Goal: Entertainment & Leisure: Consume media (video, audio)

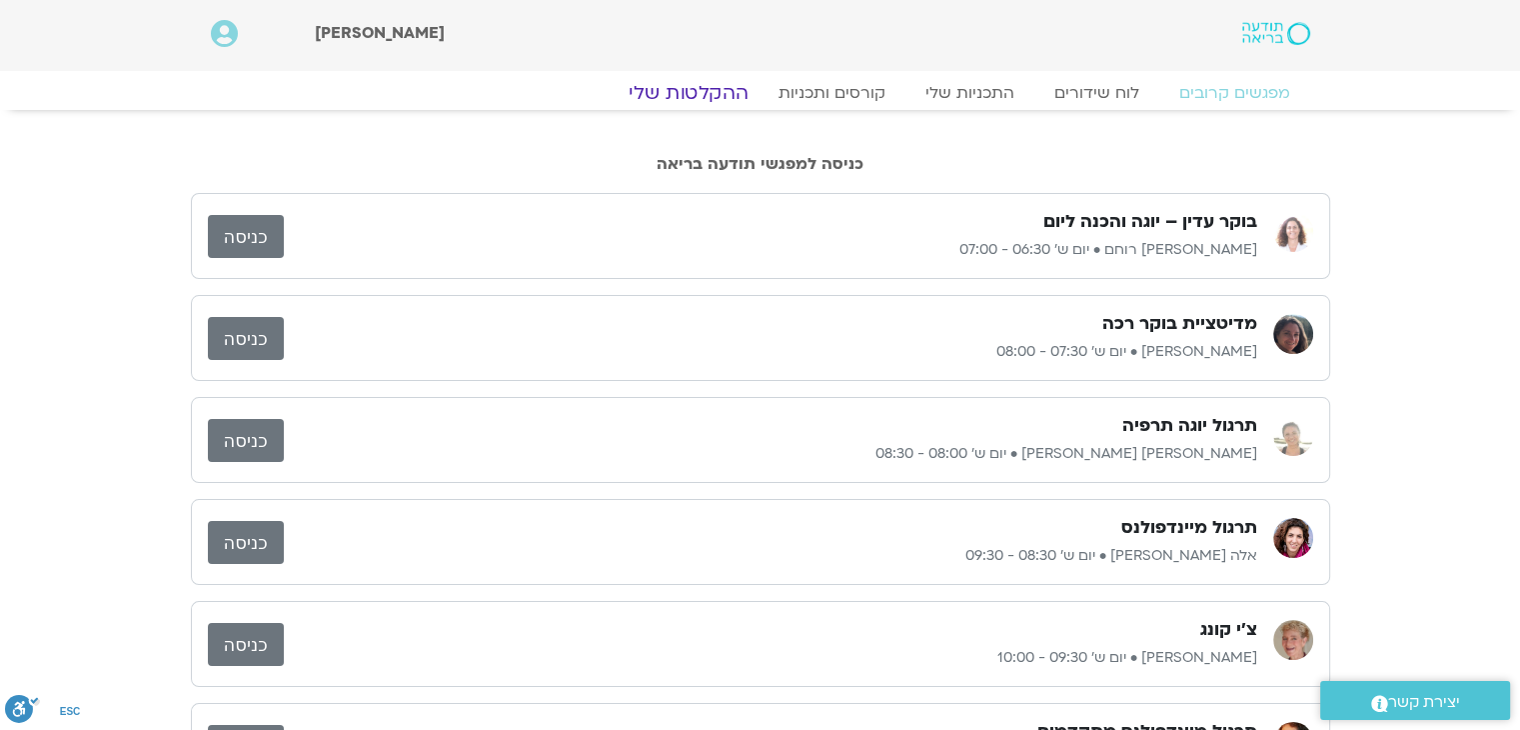
click at [696, 97] on link "ההקלטות שלי" at bounding box center [689, 93] width 168 height 24
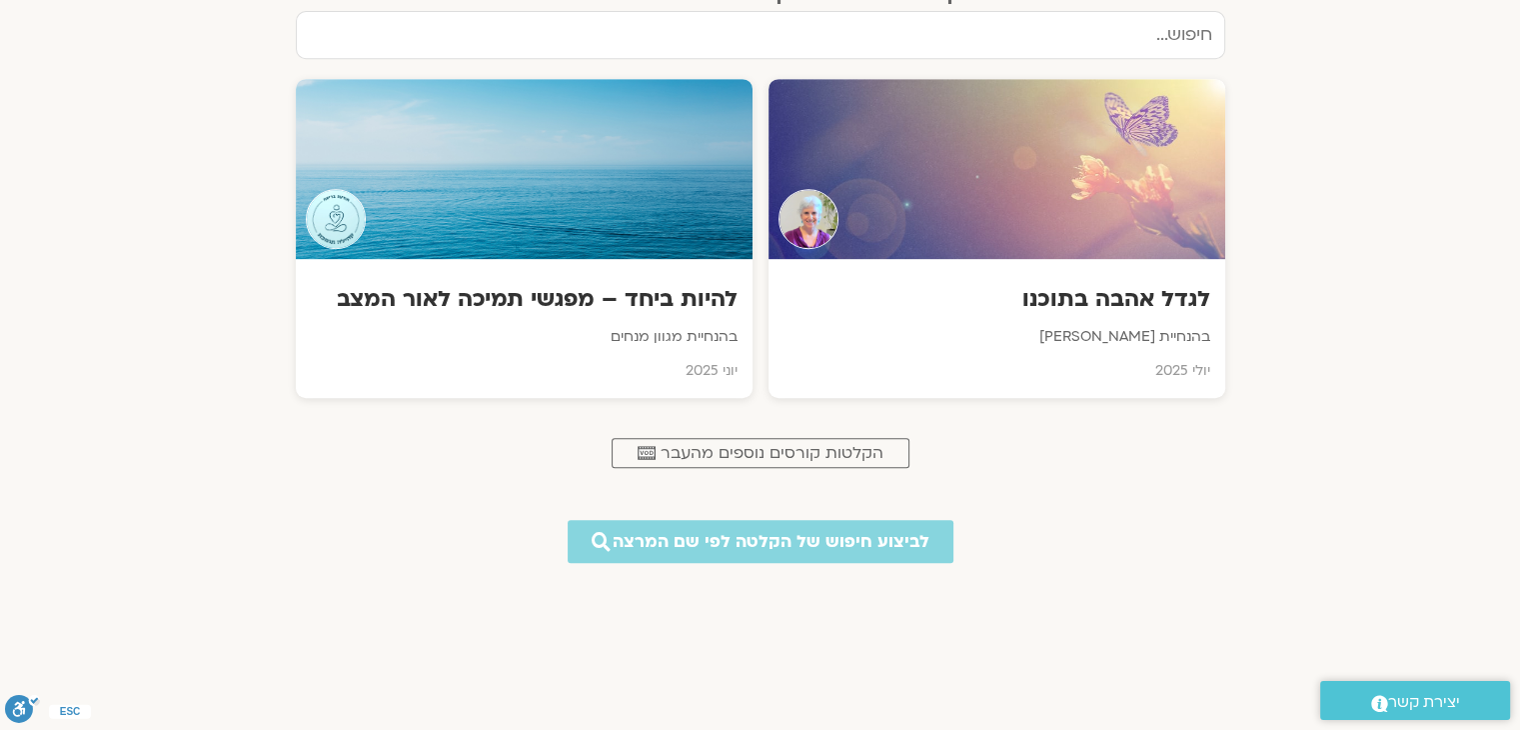
scroll to position [928, 0]
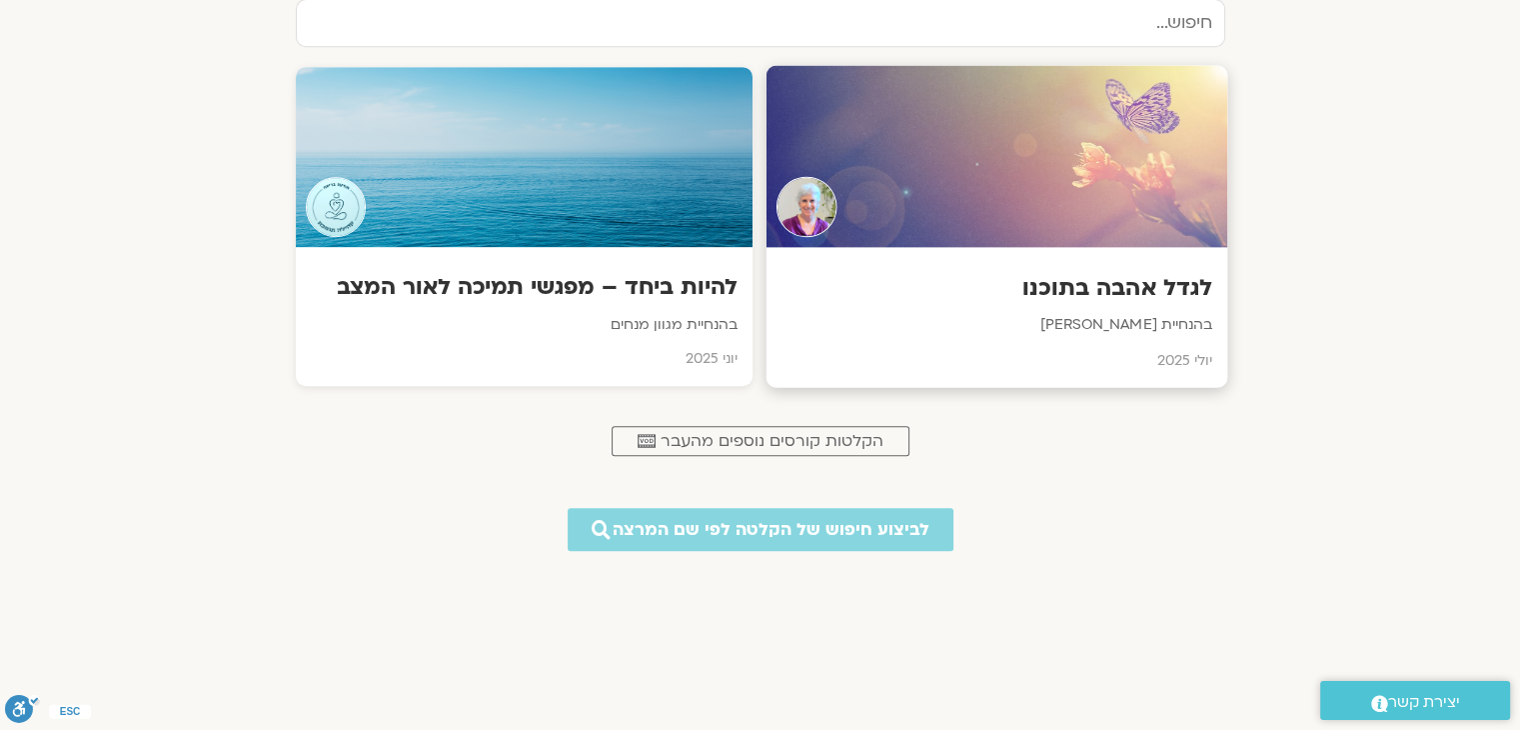
click at [1063, 324] on p "בהנחיית [PERSON_NAME]" at bounding box center [996, 325] width 431 height 25
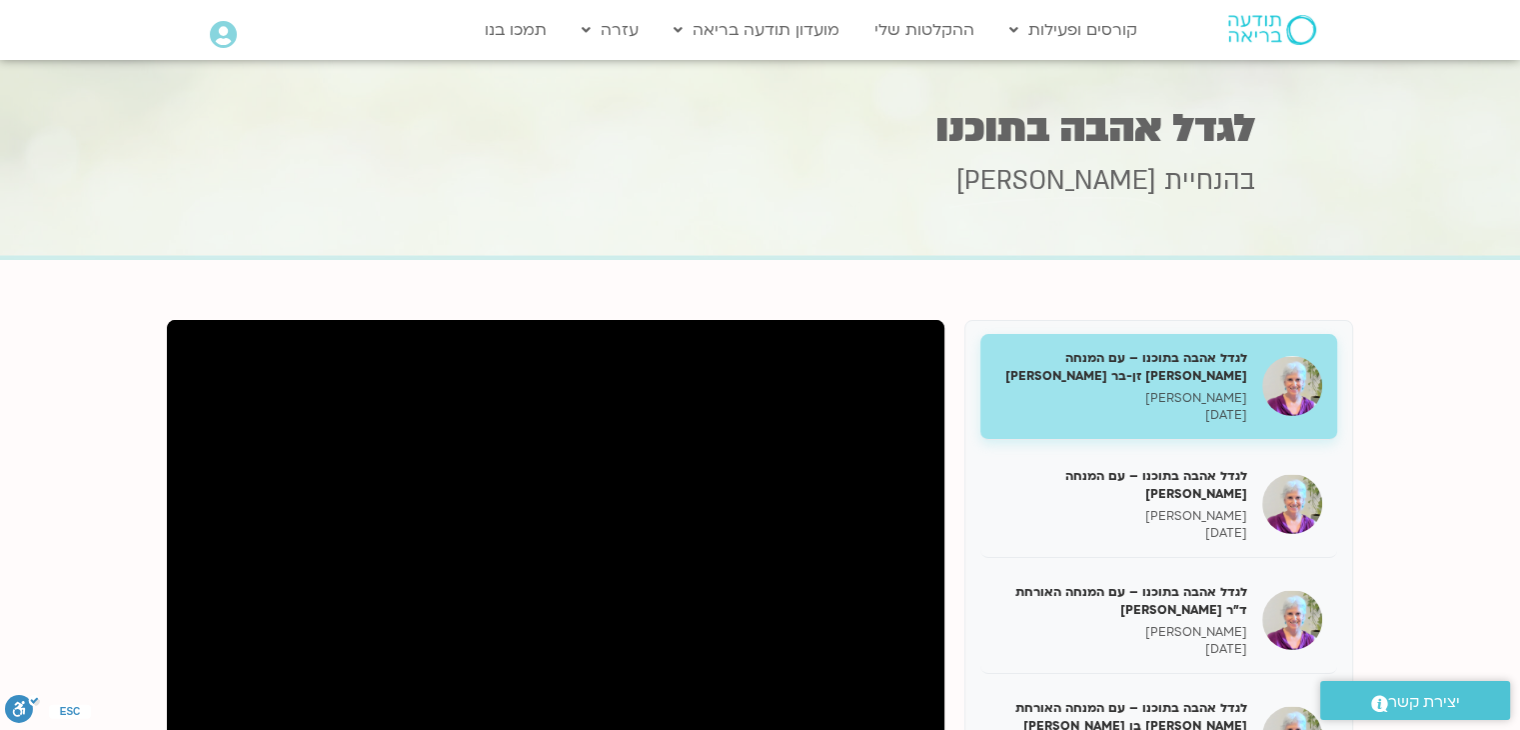
click at [1135, 389] on div "לגדל אהבה בתוכנו – עם המנחה [PERSON_NAME] זן-[PERSON_NAME] בר קמה [DATE]" at bounding box center [1121, 386] width 252 height 75
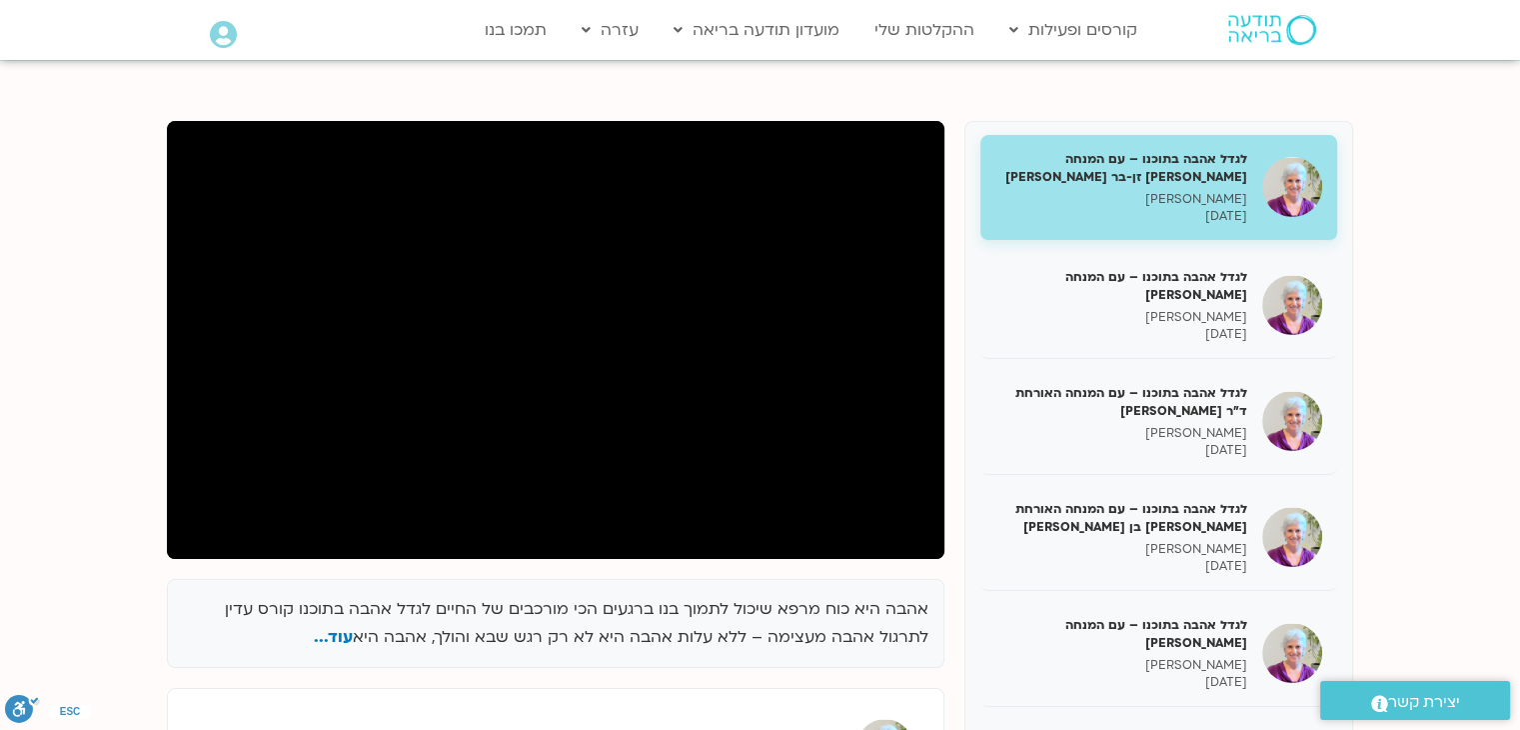
scroll to position [200, 0]
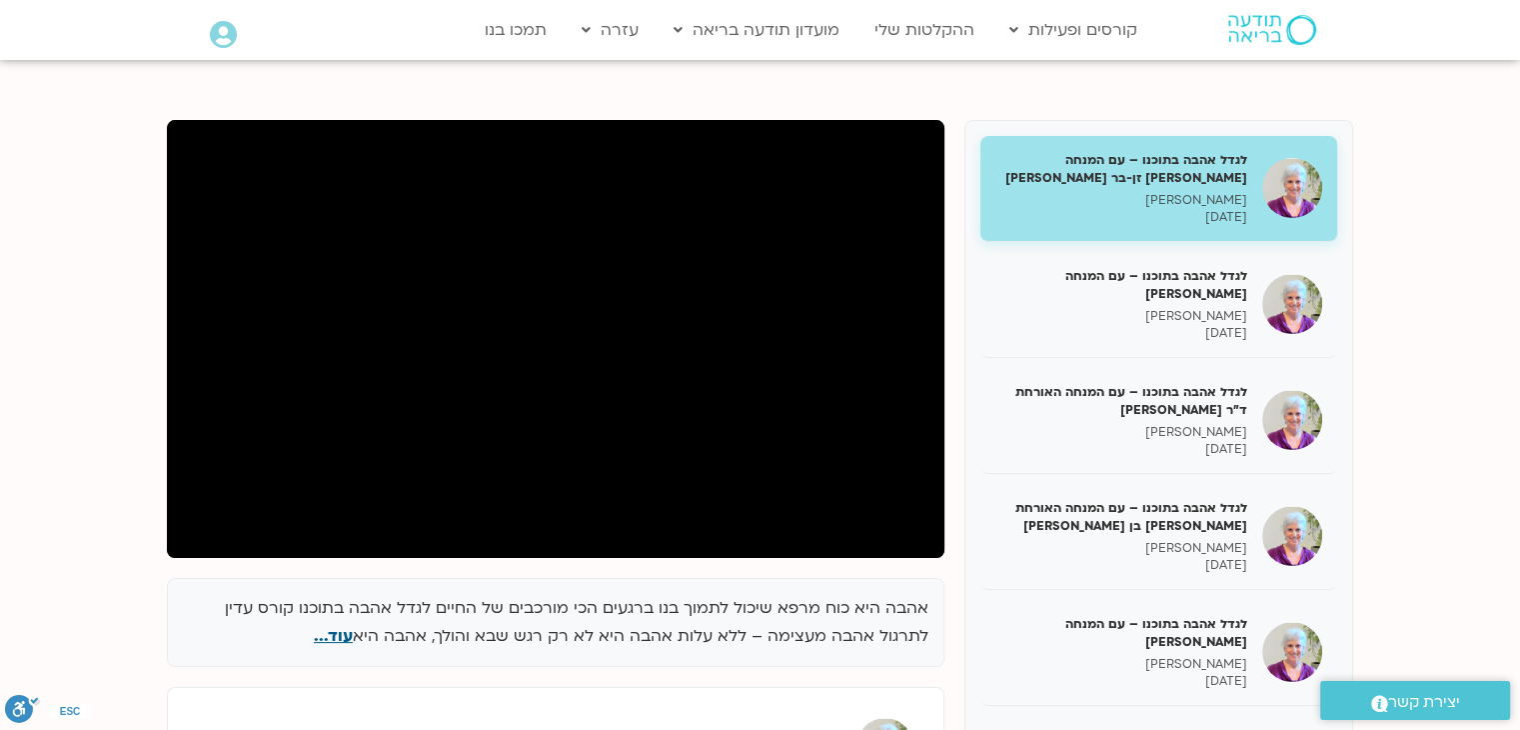
click at [348, 629] on span "עוד..." at bounding box center [333, 636] width 39 height 22
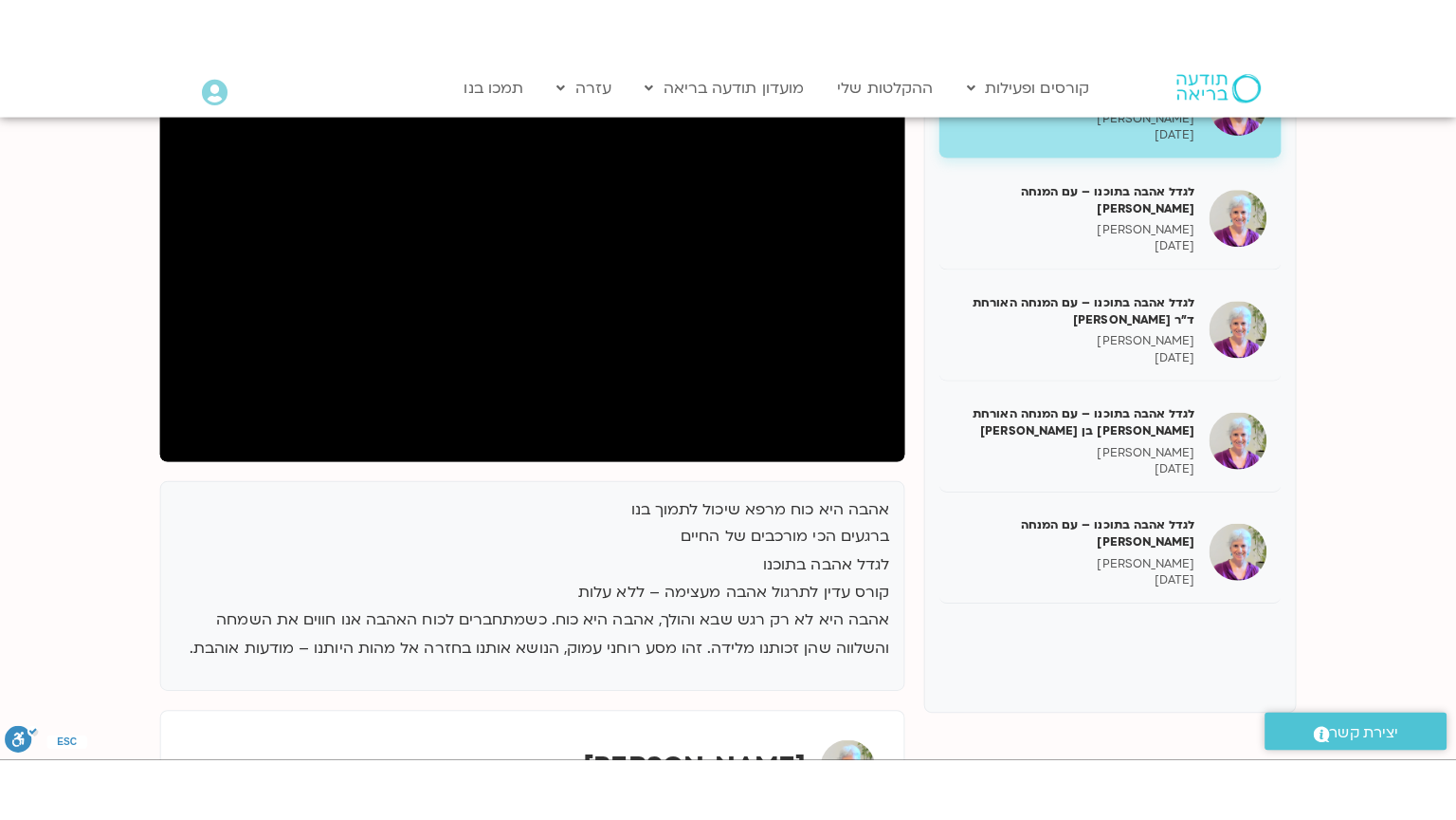
scroll to position [383, 0]
